Goal: Task Accomplishment & Management: Complete application form

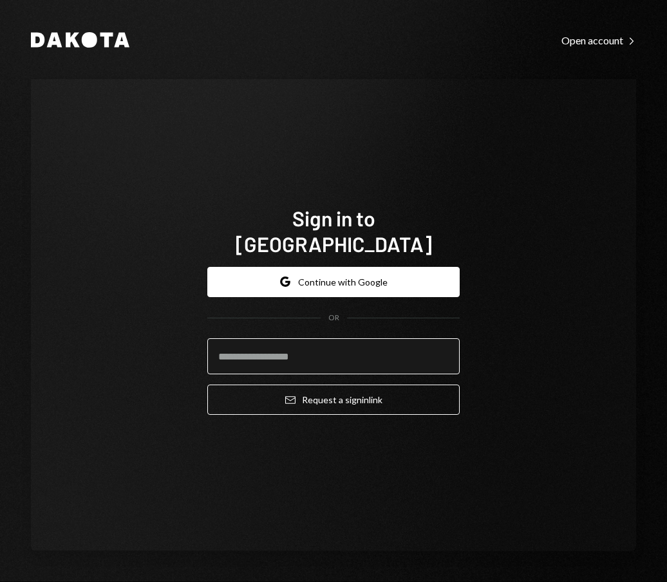
drag, startPoint x: 0, startPoint y: 0, endPoint x: 367, endPoint y: 342, distance: 501.8
click at [367, 342] on input "email" at bounding box center [333, 357] width 252 height 36
type input "**********"
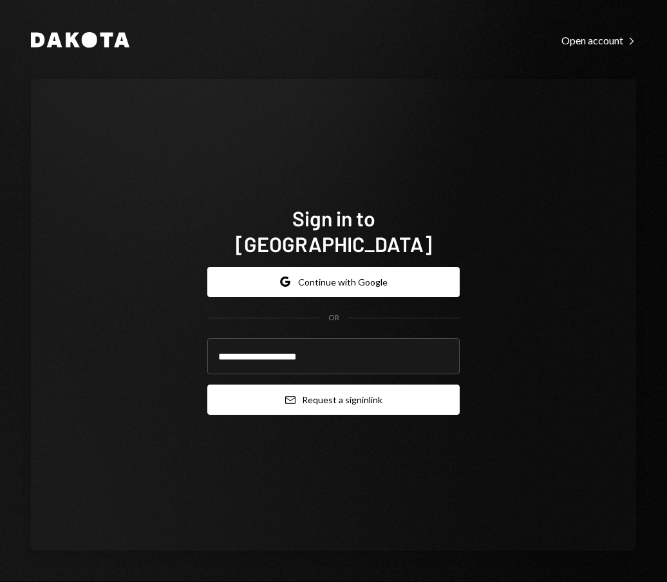
click at [321, 385] on button "Email Request a sign in link" at bounding box center [333, 400] width 252 height 30
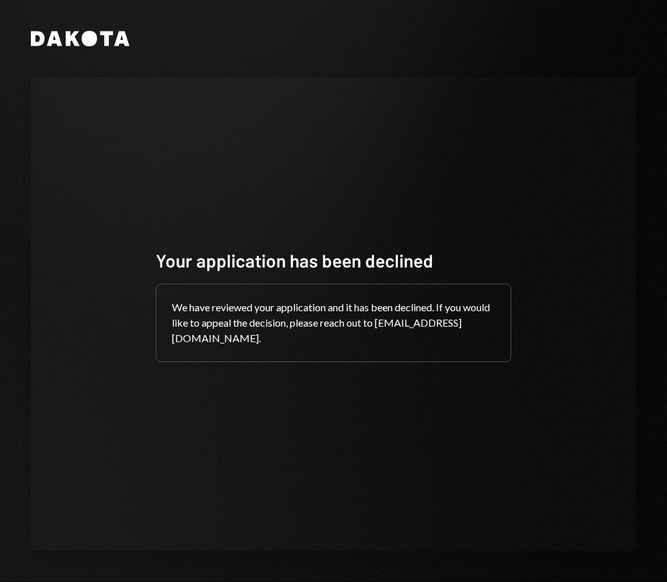
click at [75, 243] on div "Your application has been declined We have reviewed your application and it has…" at bounding box center [333, 314] width 605 height 474
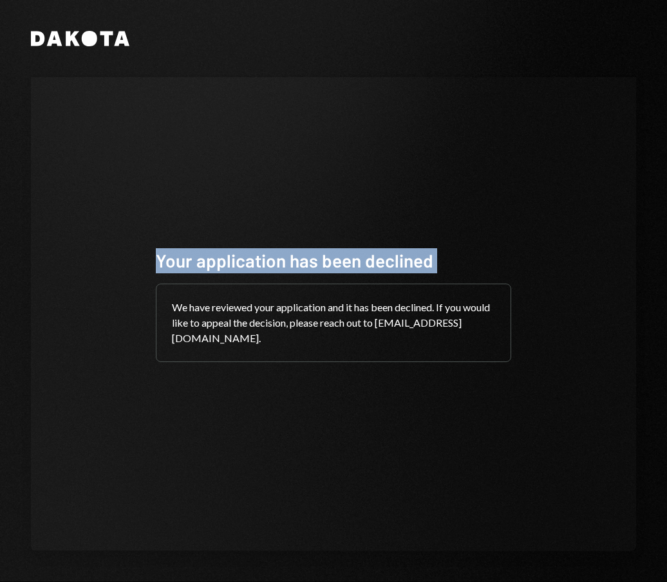
click at [75, 243] on div "Your application has been declined We have reviewed your application and it has…" at bounding box center [333, 314] width 605 height 474
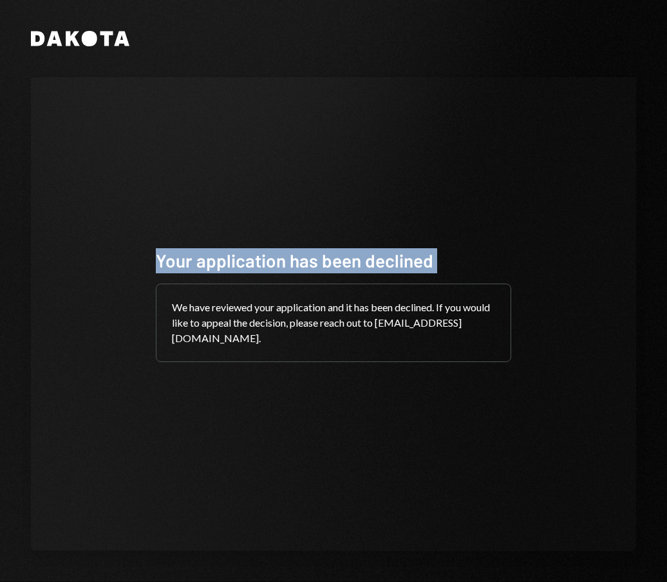
click at [75, 243] on div "Your application has been declined We have reviewed your application and it has…" at bounding box center [333, 314] width 605 height 474
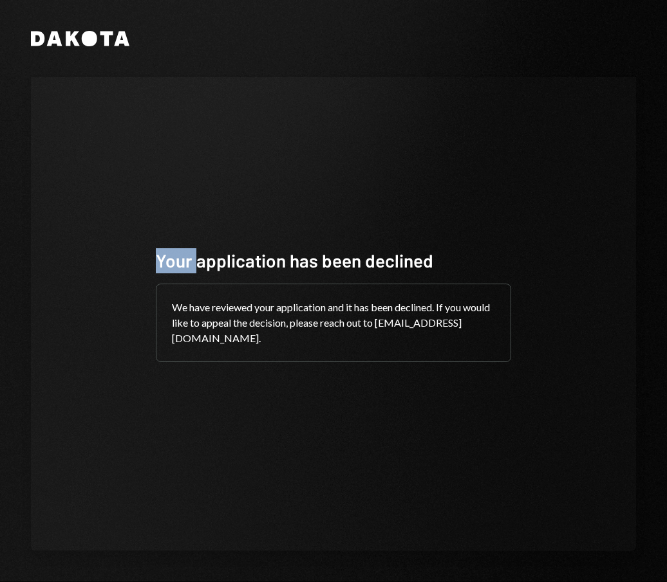
click at [75, 243] on div "Your application has been declined We have reviewed your application and it has…" at bounding box center [333, 314] width 605 height 474
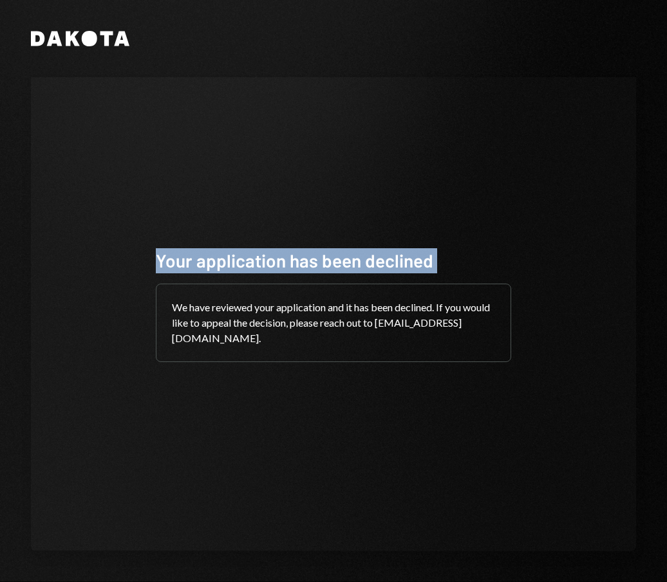
click at [75, 243] on div "Your application has been declined We have reviewed your application and it has…" at bounding box center [333, 314] width 605 height 474
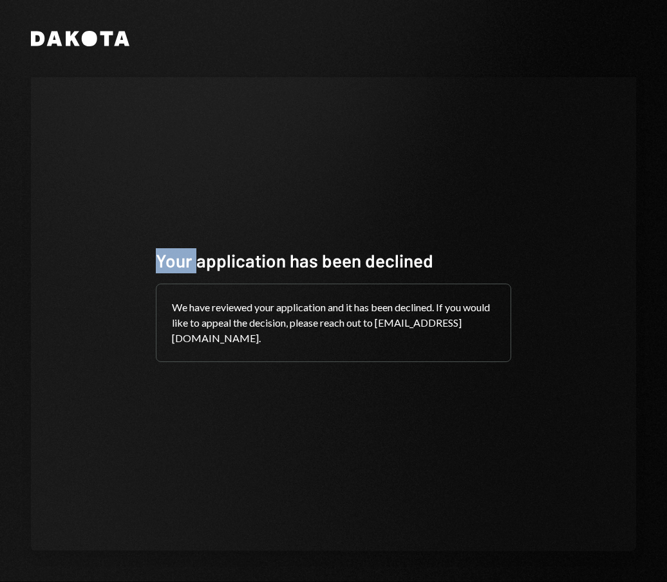
click at [75, 243] on div "Your application has been declined We have reviewed your application and it has…" at bounding box center [333, 314] width 605 height 474
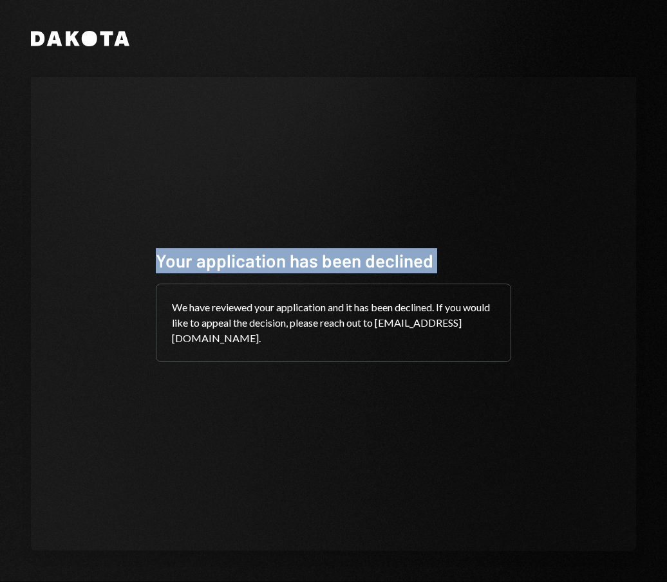
click at [75, 243] on div "Your application has been declined We have reviewed your application and it has…" at bounding box center [333, 314] width 605 height 474
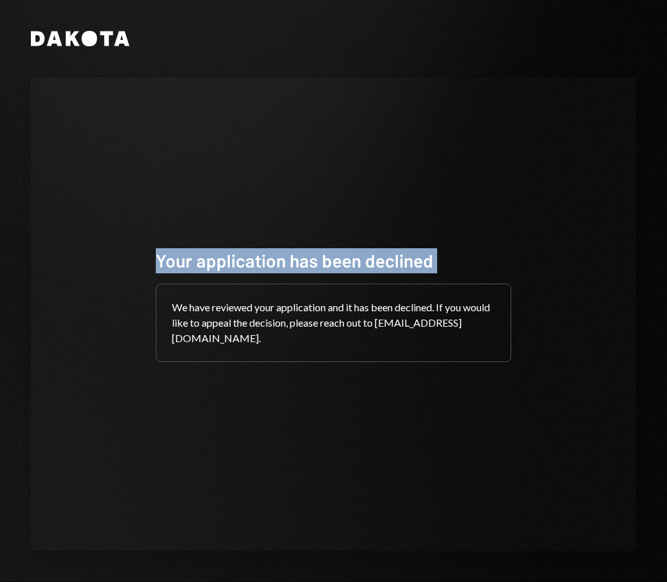
click at [75, 243] on div "Your application has been declined We have reviewed your application and it has…" at bounding box center [333, 314] width 605 height 474
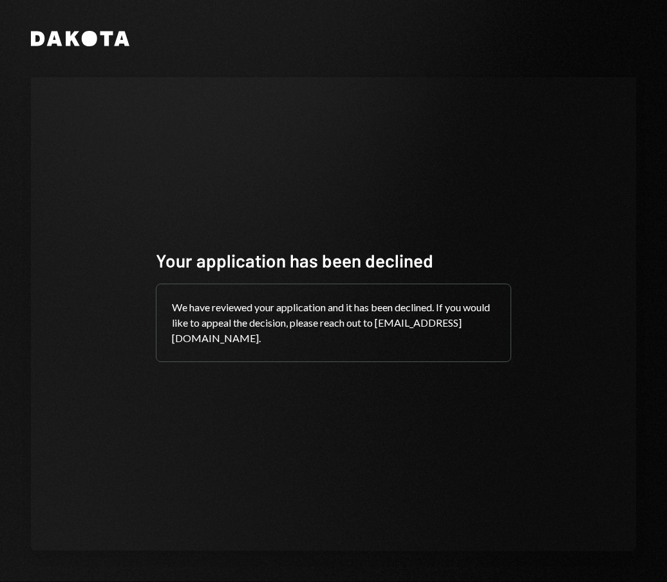
click at [75, 243] on div "Your application has been declined We have reviewed your application and it has…" at bounding box center [333, 314] width 605 height 474
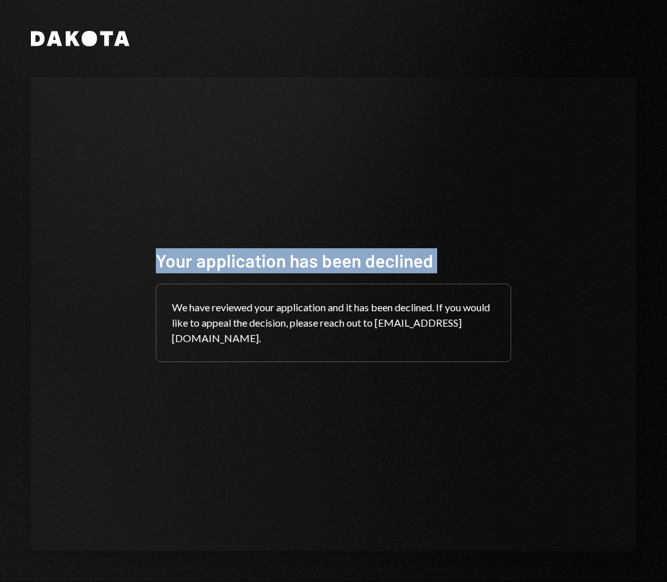
click at [75, 243] on div "Your application has been declined We have reviewed your application and it has…" at bounding box center [333, 314] width 605 height 474
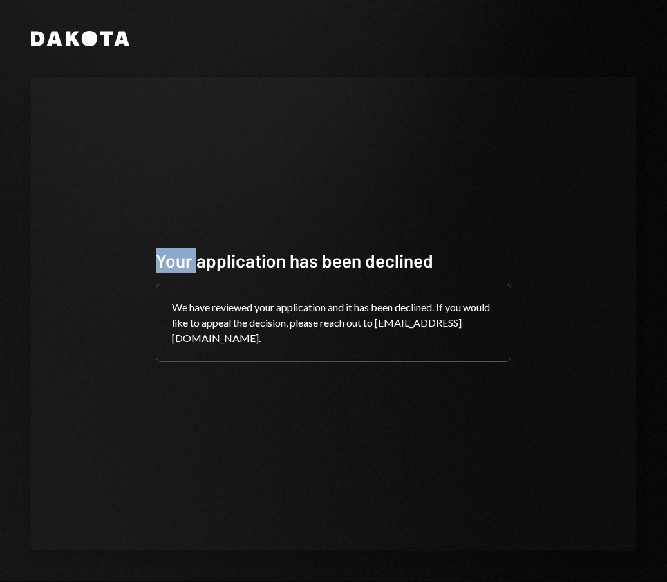
click at [75, 243] on div "Your application has been declined We have reviewed your application and it has…" at bounding box center [333, 314] width 605 height 474
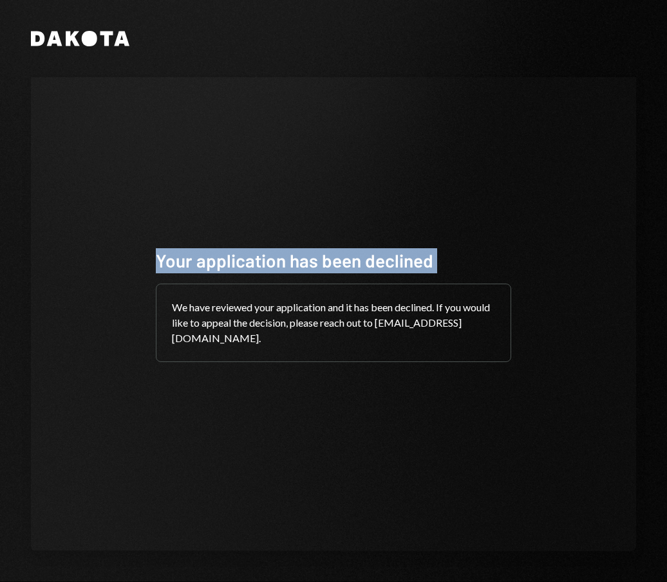
click at [75, 243] on div "Your application has been declined We have reviewed your application and it has…" at bounding box center [333, 314] width 605 height 474
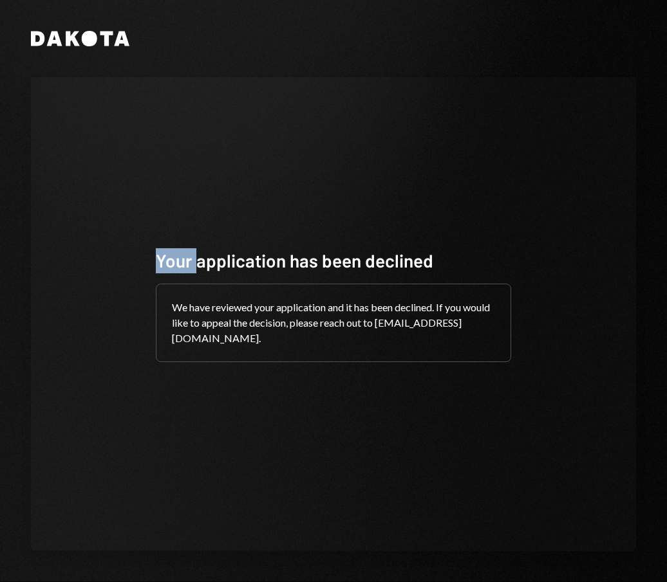
click at [75, 243] on div "Your application has been declined We have reviewed your application and it has…" at bounding box center [333, 314] width 605 height 474
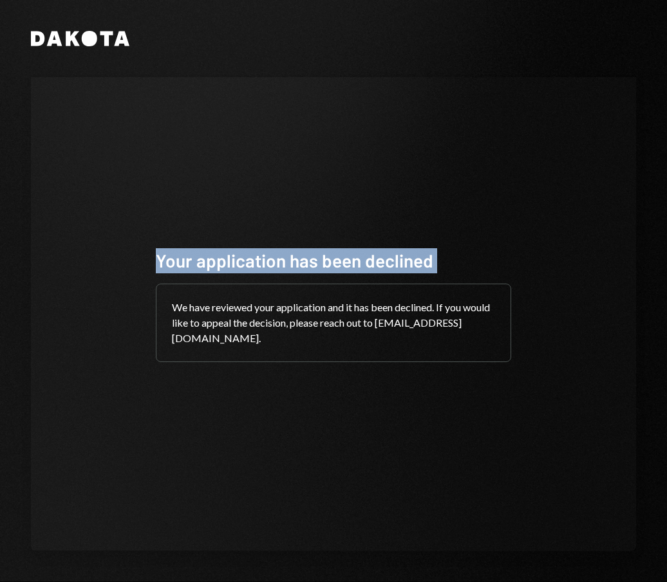
click at [75, 243] on div "Your application has been declined We have reviewed your application and it has…" at bounding box center [333, 314] width 605 height 474
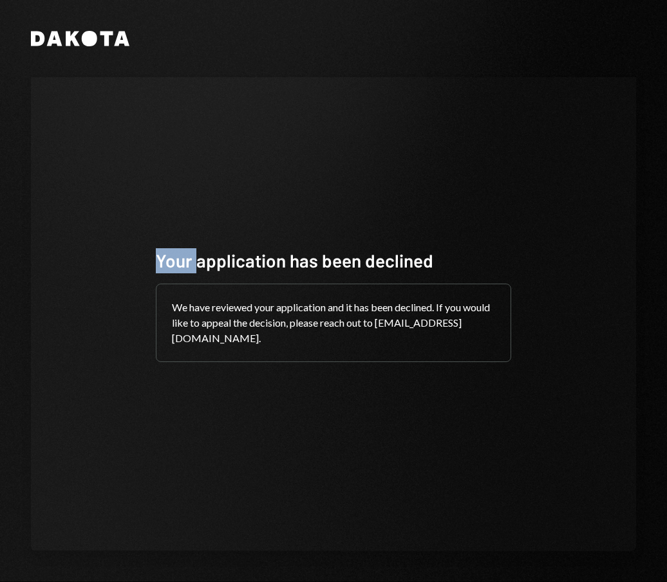
click at [75, 243] on div "Your application has been declined We have reviewed your application and it has…" at bounding box center [333, 314] width 605 height 474
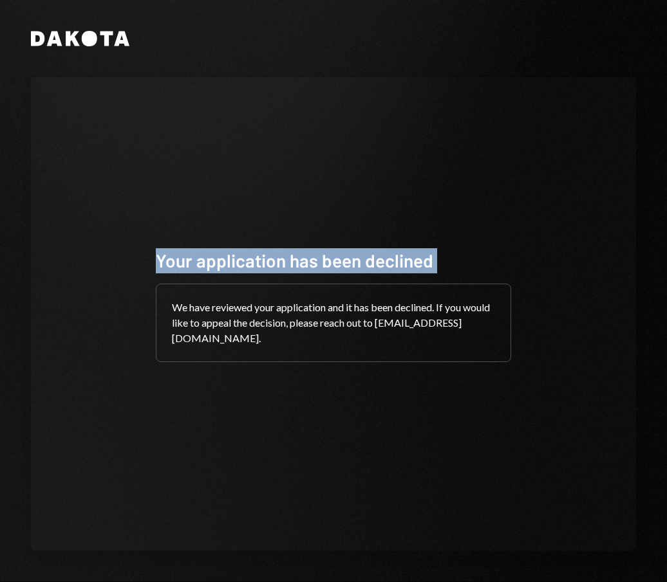
click at [75, 243] on div "Your application has been declined We have reviewed your application and it has…" at bounding box center [333, 314] width 605 height 474
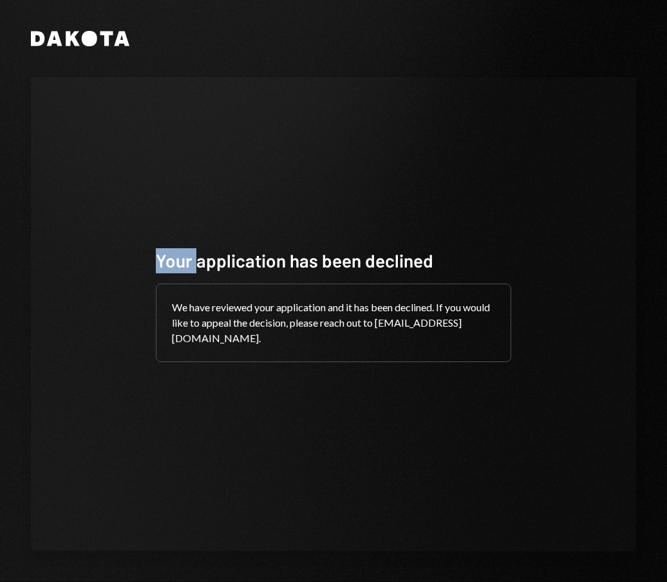
click at [75, 243] on div "Your application has been declined We have reviewed your application and it has…" at bounding box center [333, 314] width 605 height 474
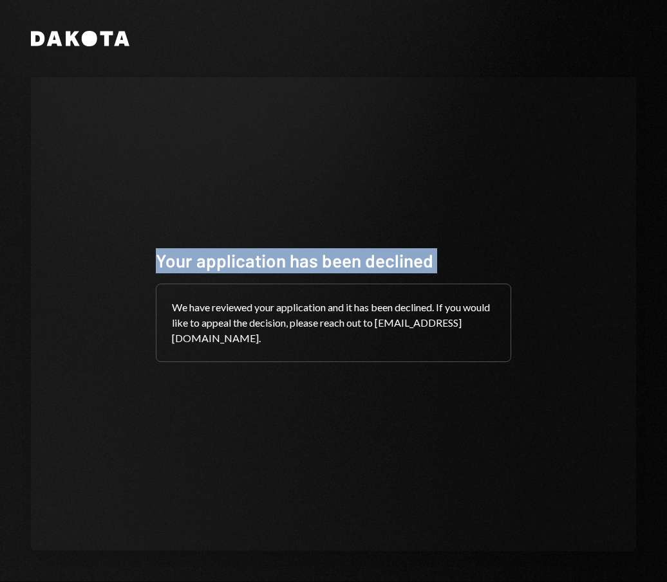
click at [75, 243] on div "Your application has been declined We have reviewed your application and it has…" at bounding box center [333, 314] width 605 height 474
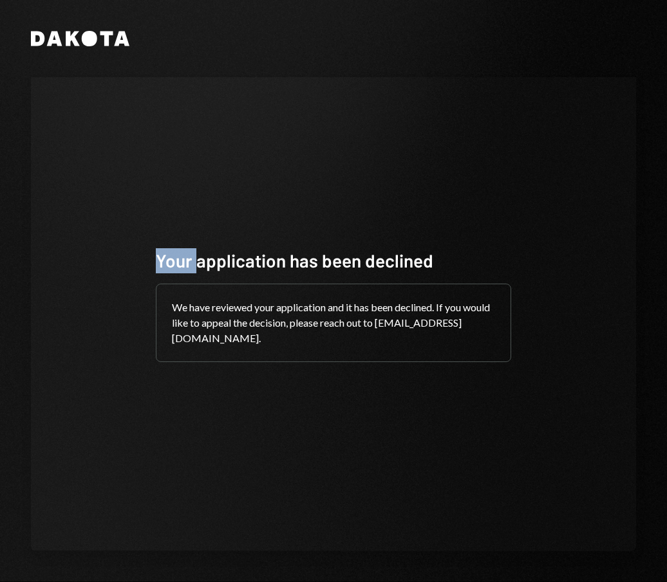
click at [75, 243] on div "Your application has been declined We have reviewed your application and it has…" at bounding box center [333, 314] width 605 height 474
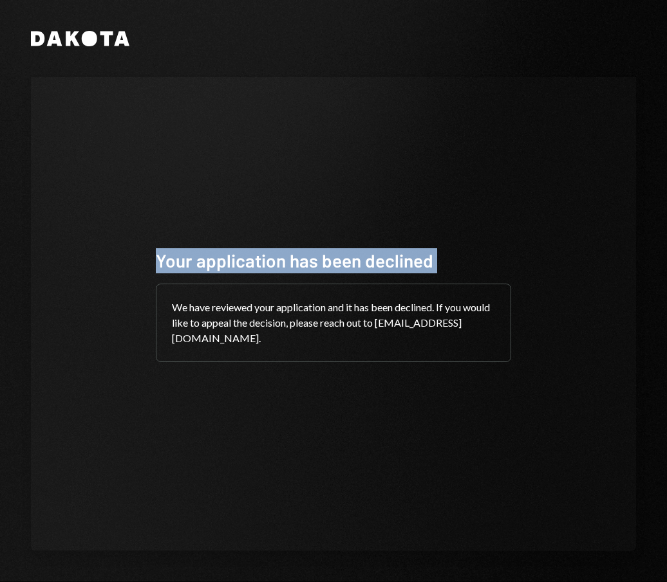
click at [75, 243] on div "Your application has been declined We have reviewed your application and it has…" at bounding box center [333, 314] width 605 height 474
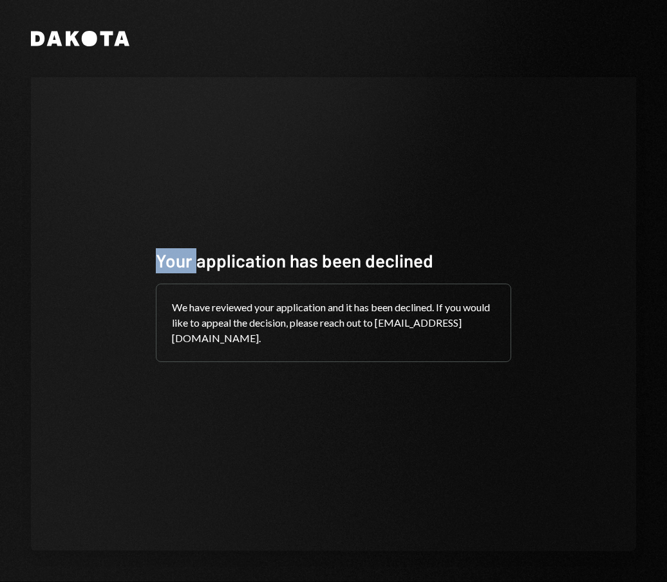
click at [75, 243] on div "Your application has been declined We have reviewed your application and it has…" at bounding box center [333, 314] width 605 height 474
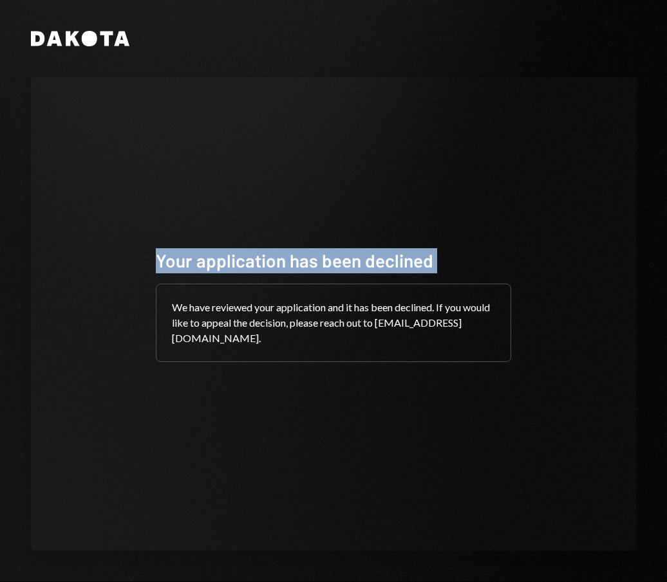
click at [75, 243] on div "Your application has been declined We have reviewed your application and it has…" at bounding box center [333, 314] width 605 height 474
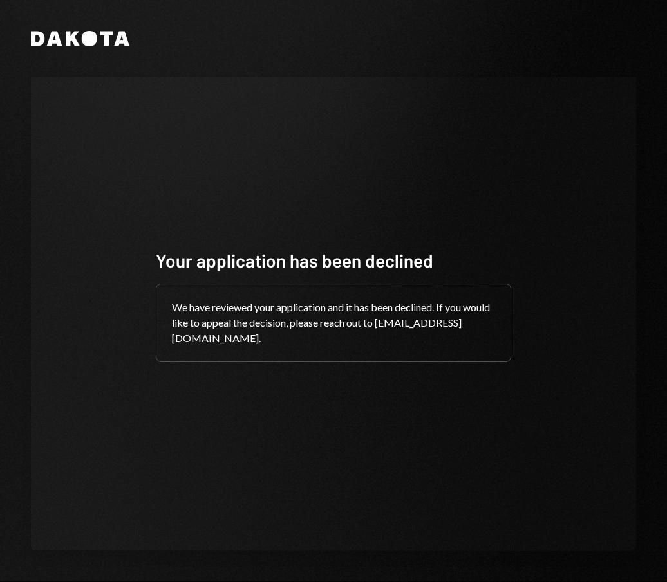
click at [75, 243] on div "Your application has been declined We have reviewed your application and it has…" at bounding box center [333, 314] width 605 height 474
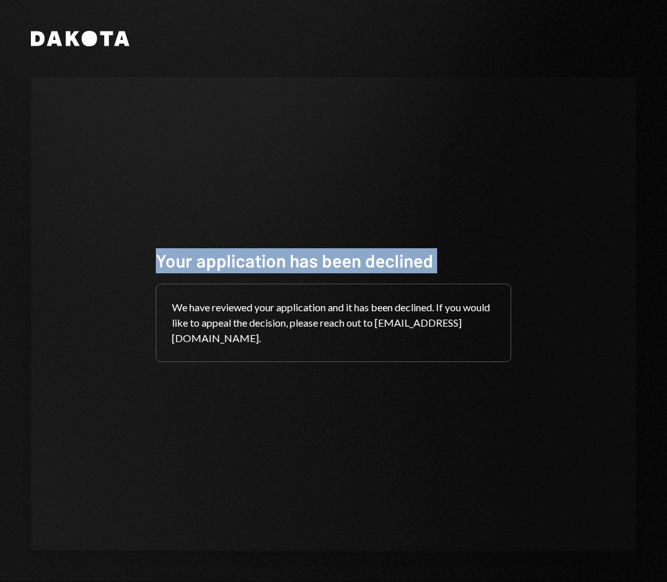
click at [75, 243] on div "Your application has been declined We have reviewed your application and it has…" at bounding box center [333, 314] width 605 height 474
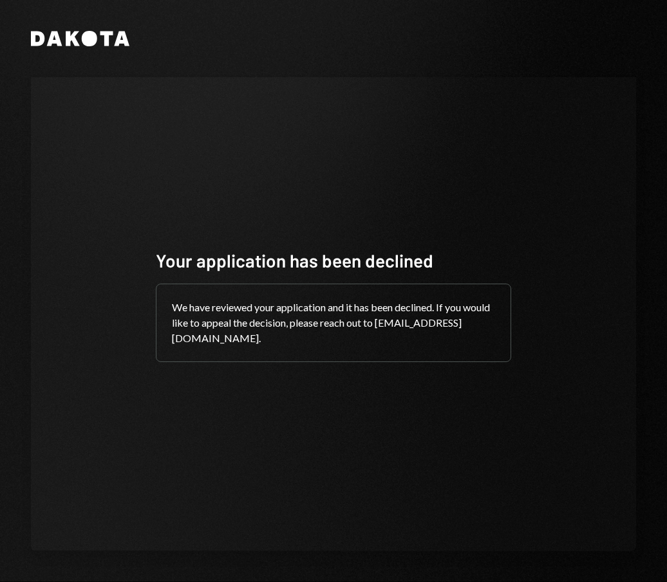
click at [75, 243] on div "Your application has been declined We have reviewed your application and it has…" at bounding box center [333, 314] width 605 height 474
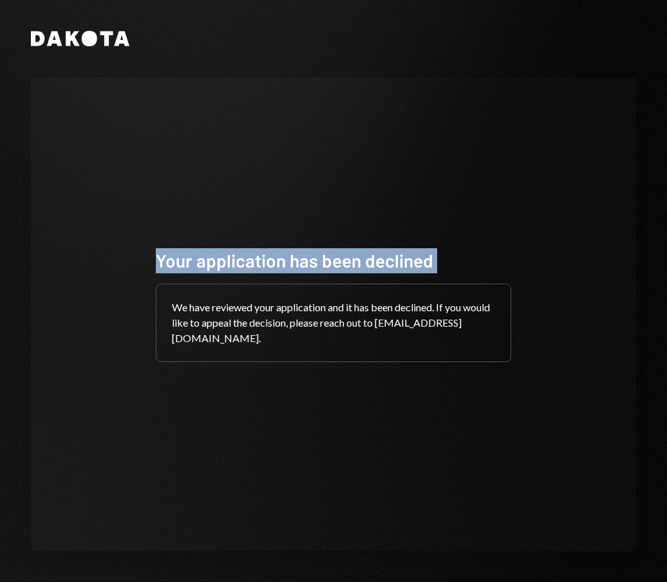
click at [75, 243] on div "Your application has been declined We have reviewed your application and it has…" at bounding box center [333, 314] width 605 height 474
